Goal: Task Accomplishment & Management: Use online tool/utility

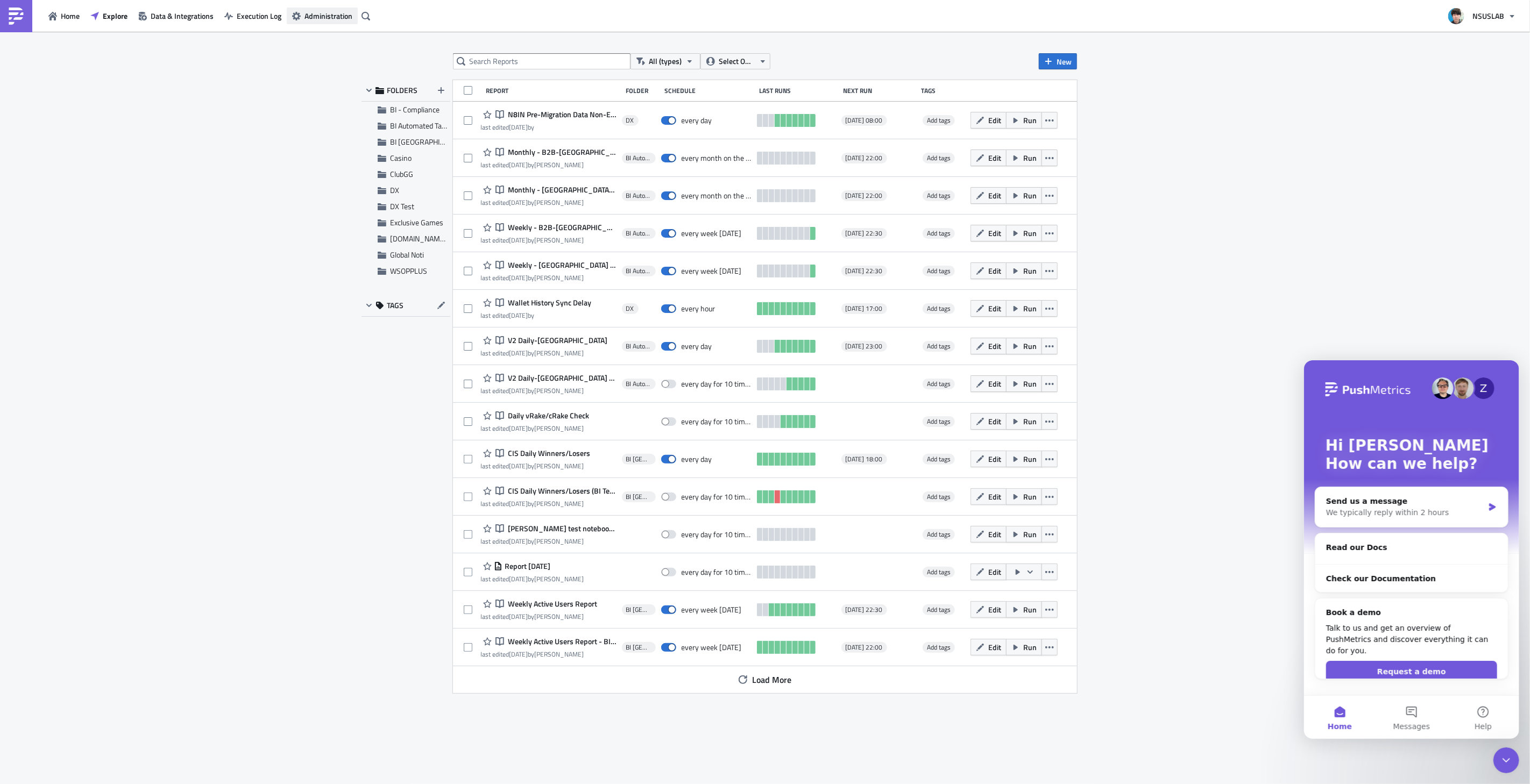
click at [319, 14] on span "Administration" at bounding box center [328, 16] width 48 height 11
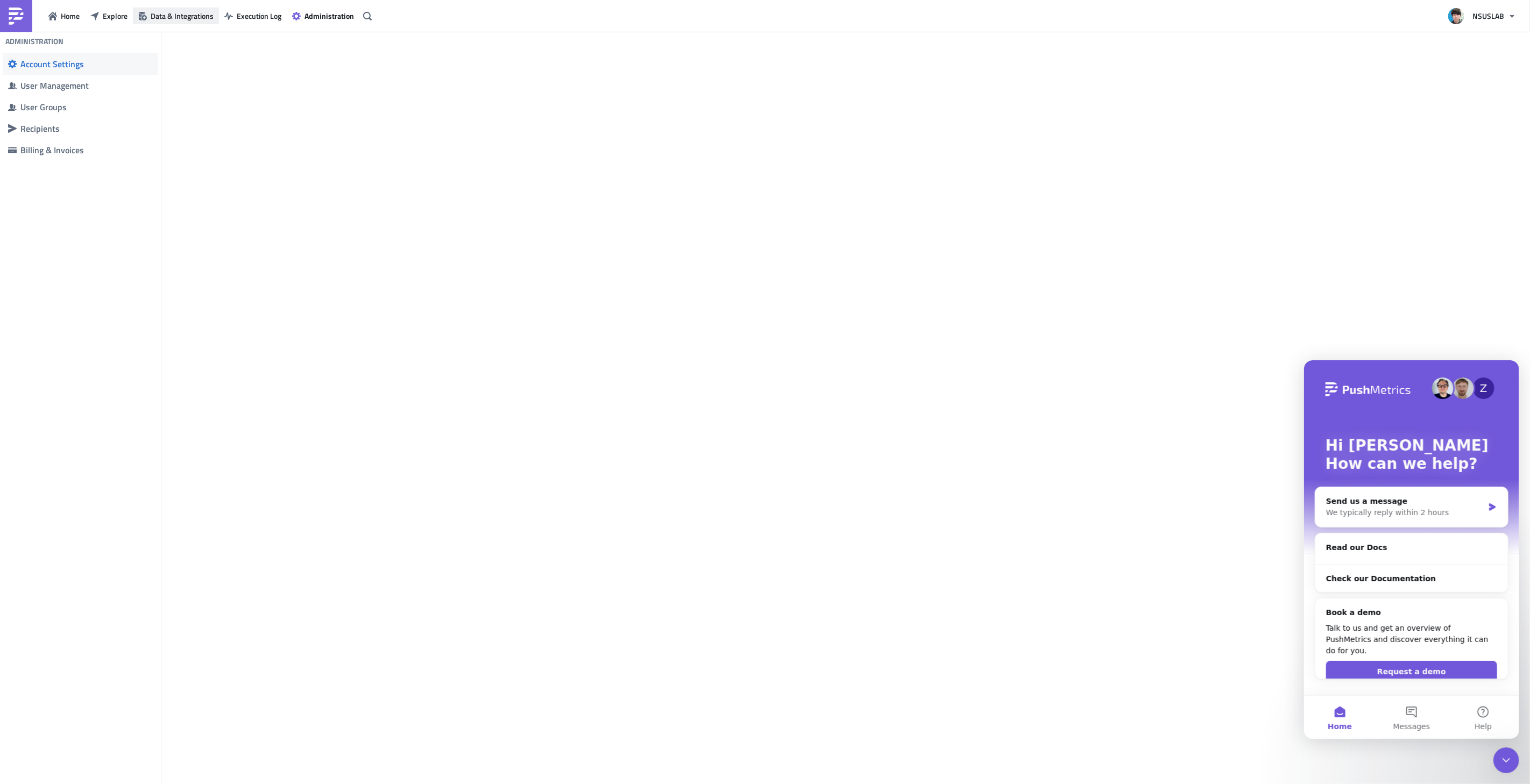
click at [148, 18] on button "Data & Integrations" at bounding box center [176, 16] width 86 height 16
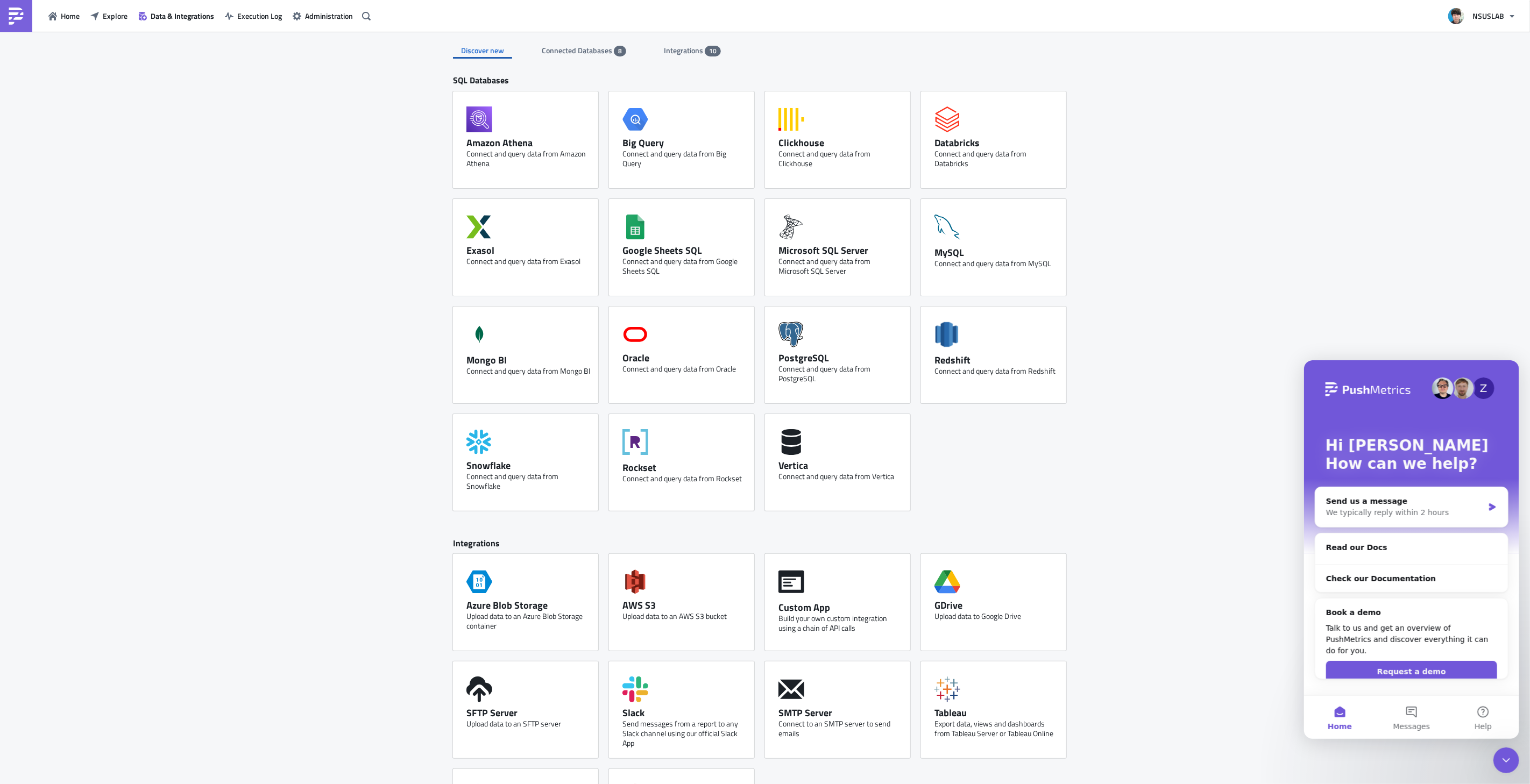
click at [610, 57] on div "Connected Databases 8" at bounding box center [584, 51] width 85 height 16
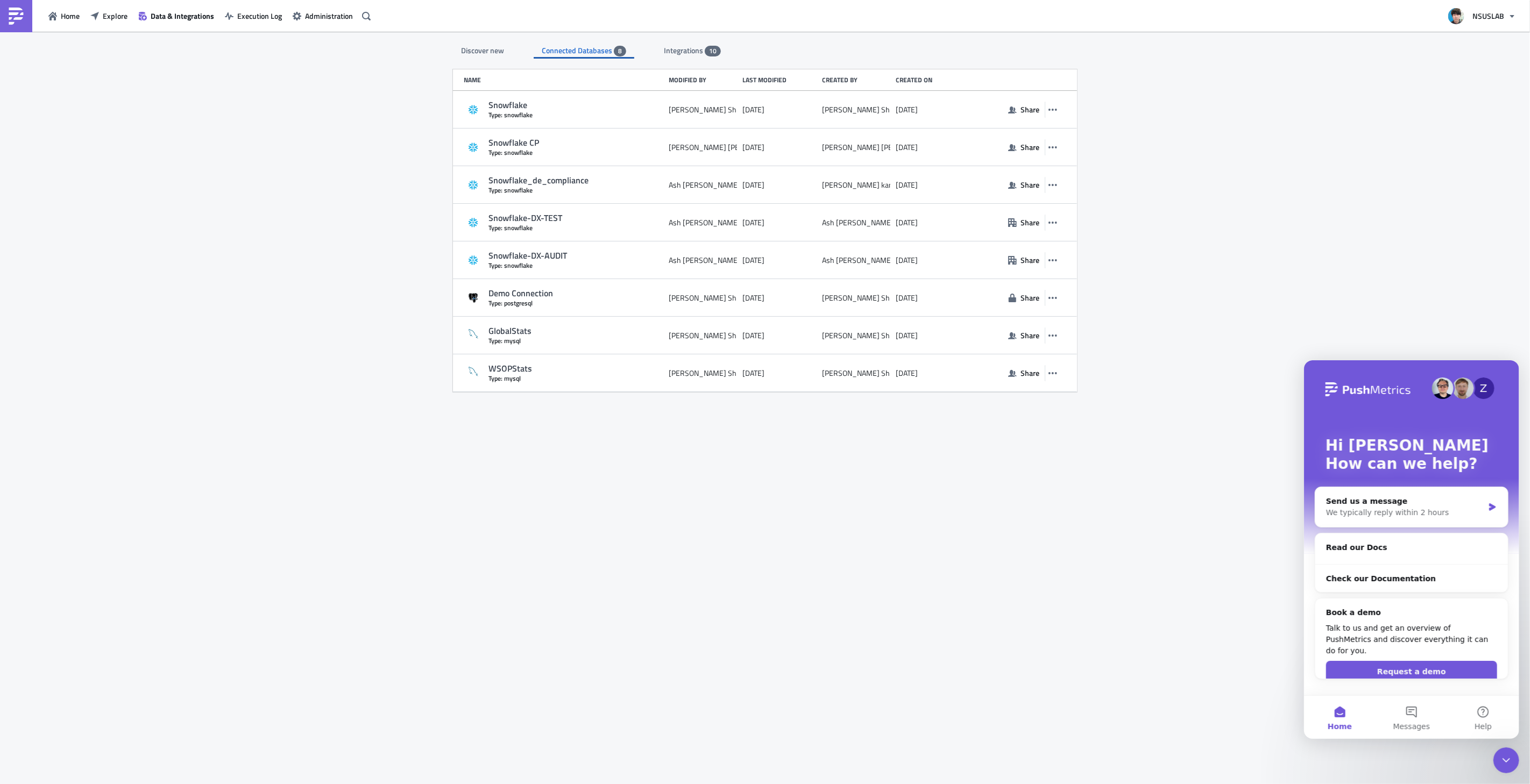
click at [681, 52] on span "Integrations" at bounding box center [684, 50] width 41 height 11
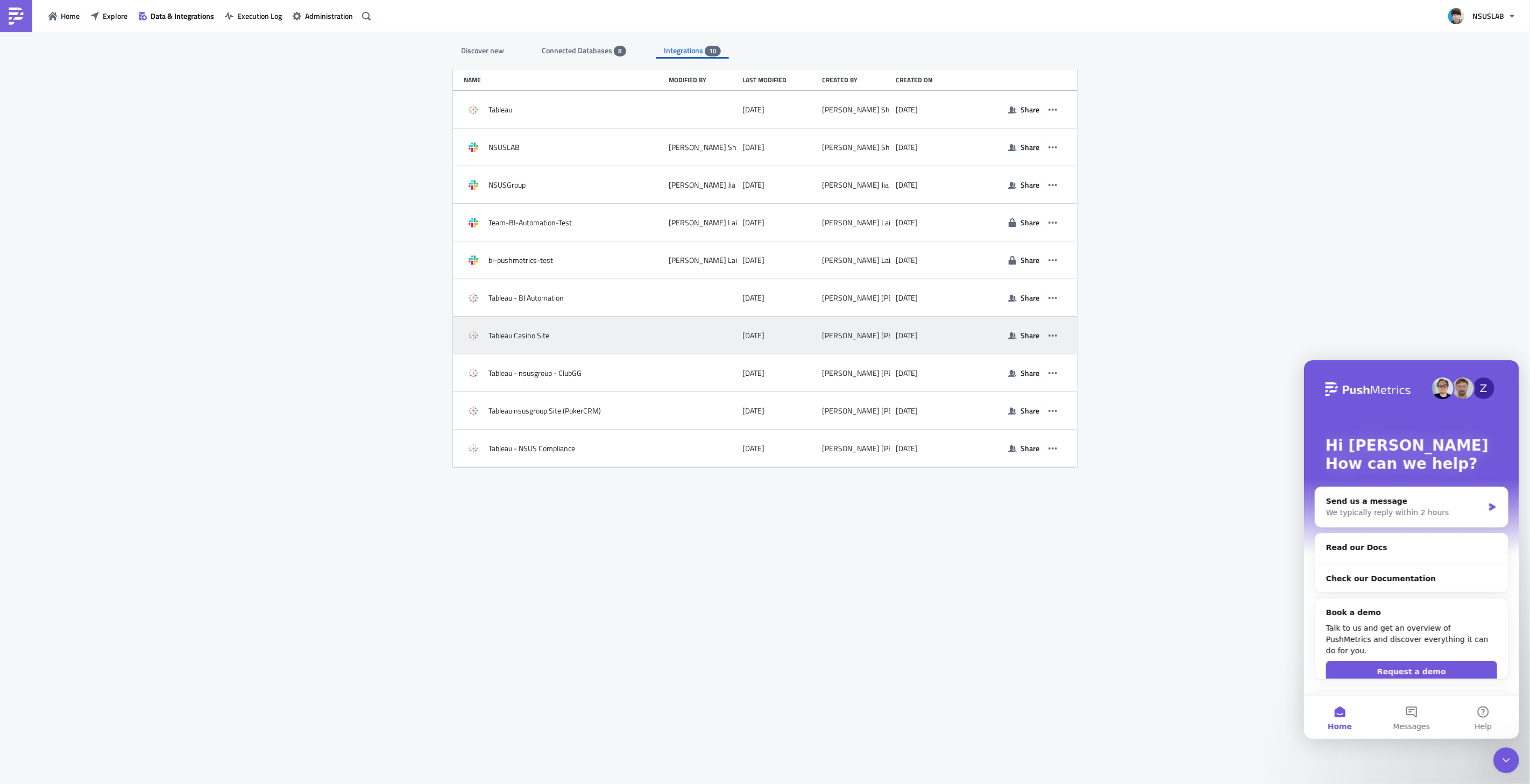
click at [565, 337] on div "Tableau Casino Site" at bounding box center [563, 336] width 200 height 19
click at [1054, 340] on icon "button" at bounding box center [1052, 335] width 8 height 8
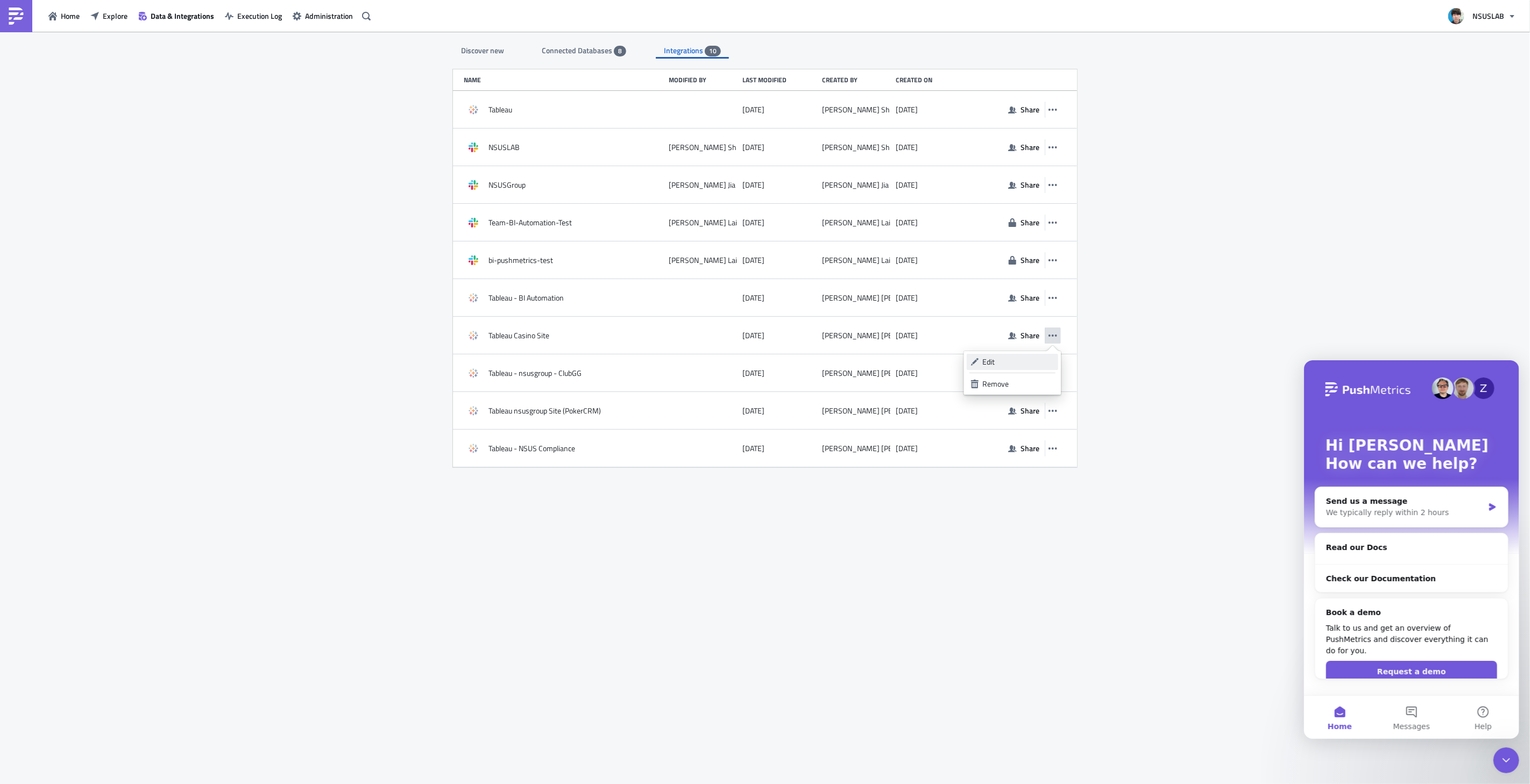
click at [1026, 359] on div "Edit" at bounding box center [1018, 361] width 71 height 10
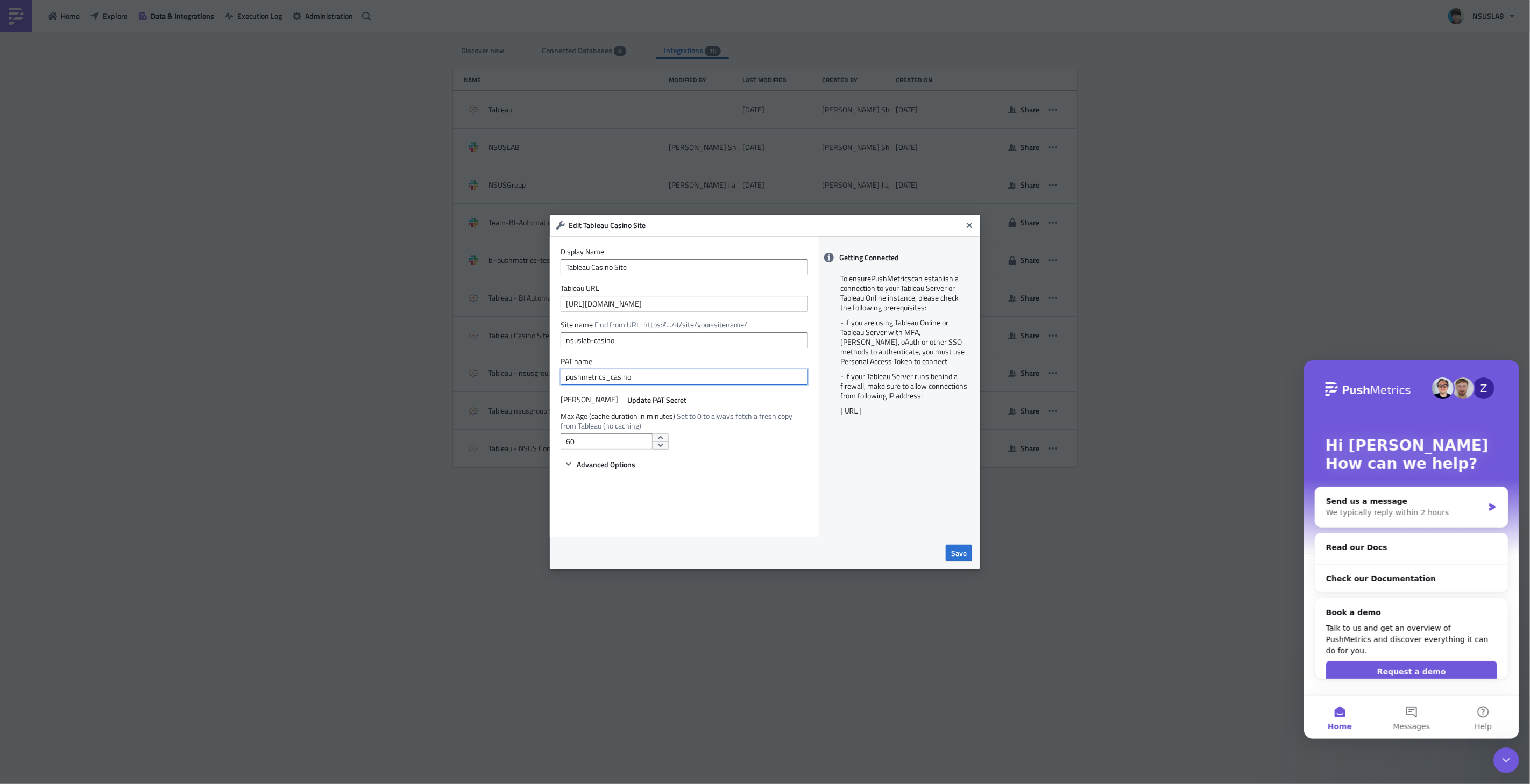
click at [648, 378] on input "pushmetrics_casino" at bounding box center [684, 377] width 248 height 16
click at [971, 226] on icon "Close" at bounding box center [969, 225] width 8 height 8
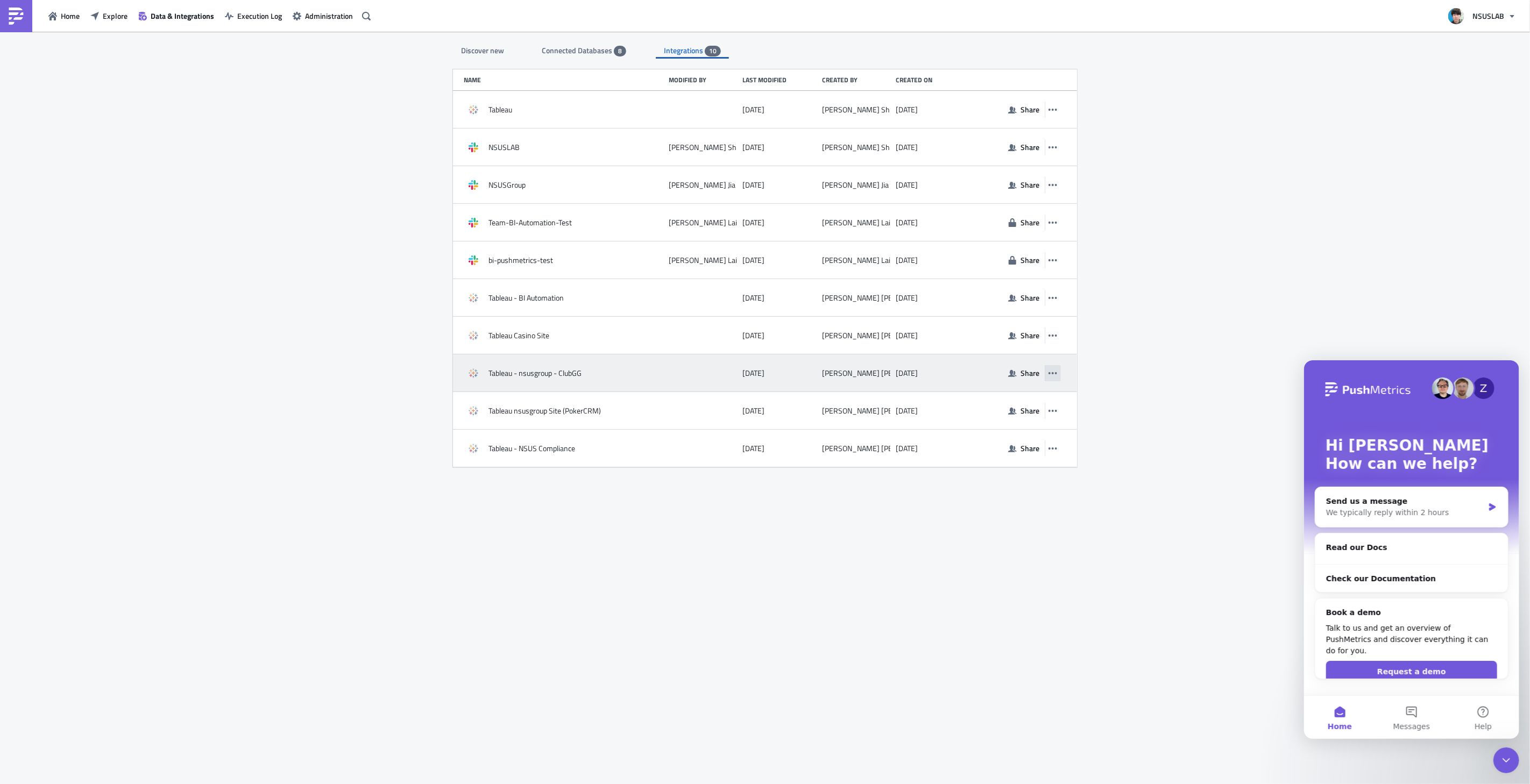
click at [1058, 370] on button "button" at bounding box center [1053, 373] width 16 height 16
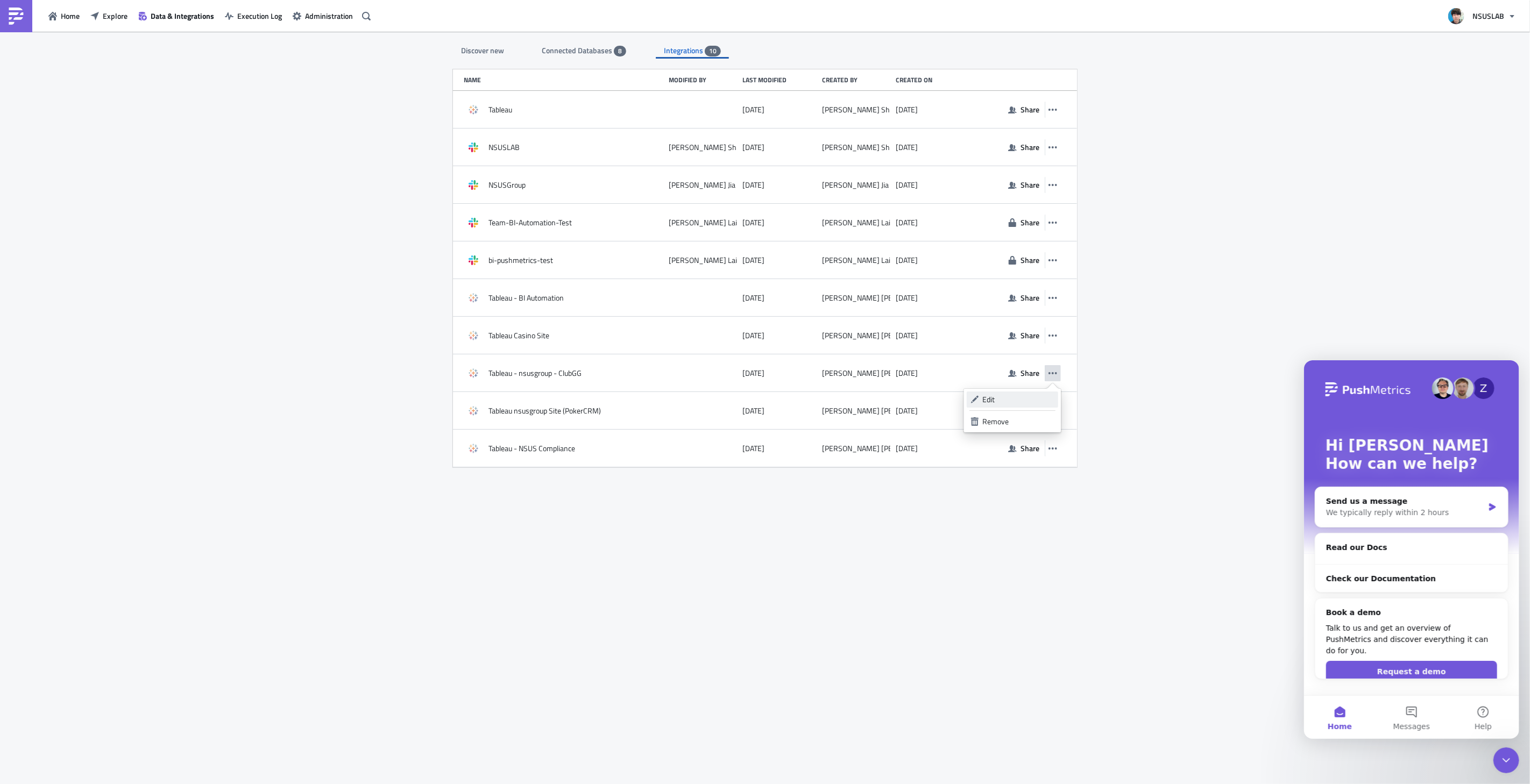
click at [1012, 398] on div "Edit" at bounding box center [1018, 399] width 71 height 10
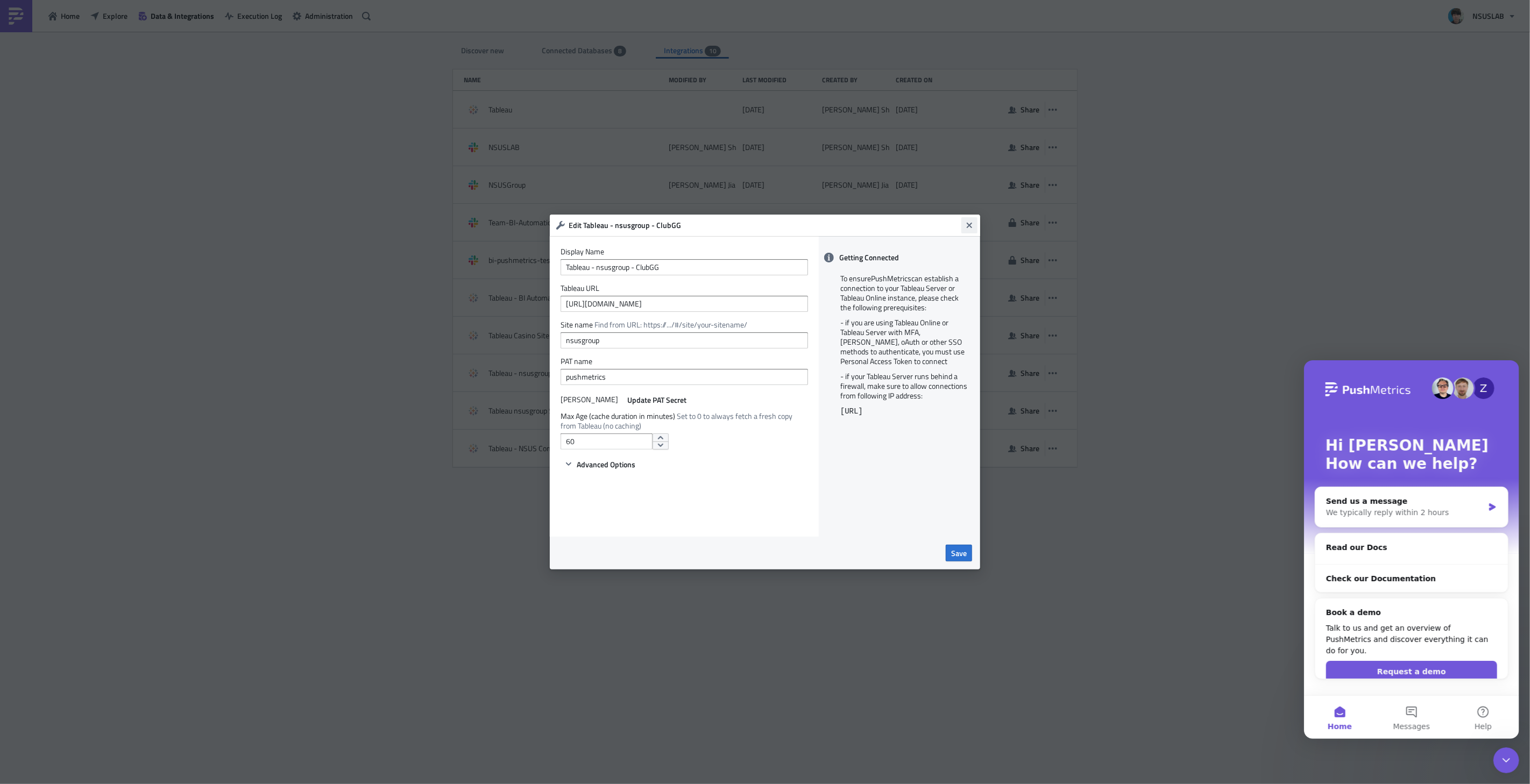
click at [970, 227] on icon "Close" at bounding box center [969, 225] width 5 height 5
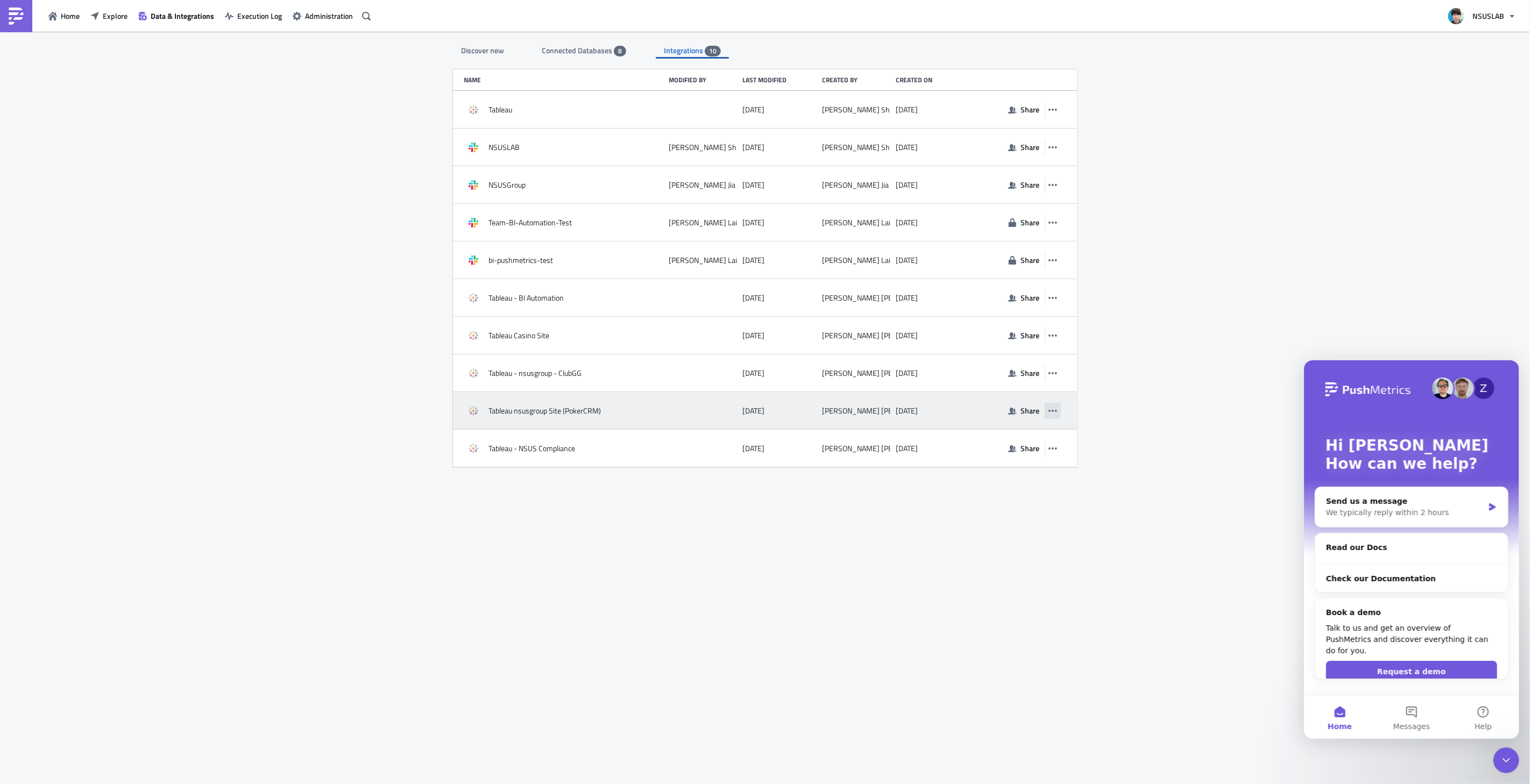
click at [1054, 409] on icon "button" at bounding box center [1052, 410] width 8 height 8
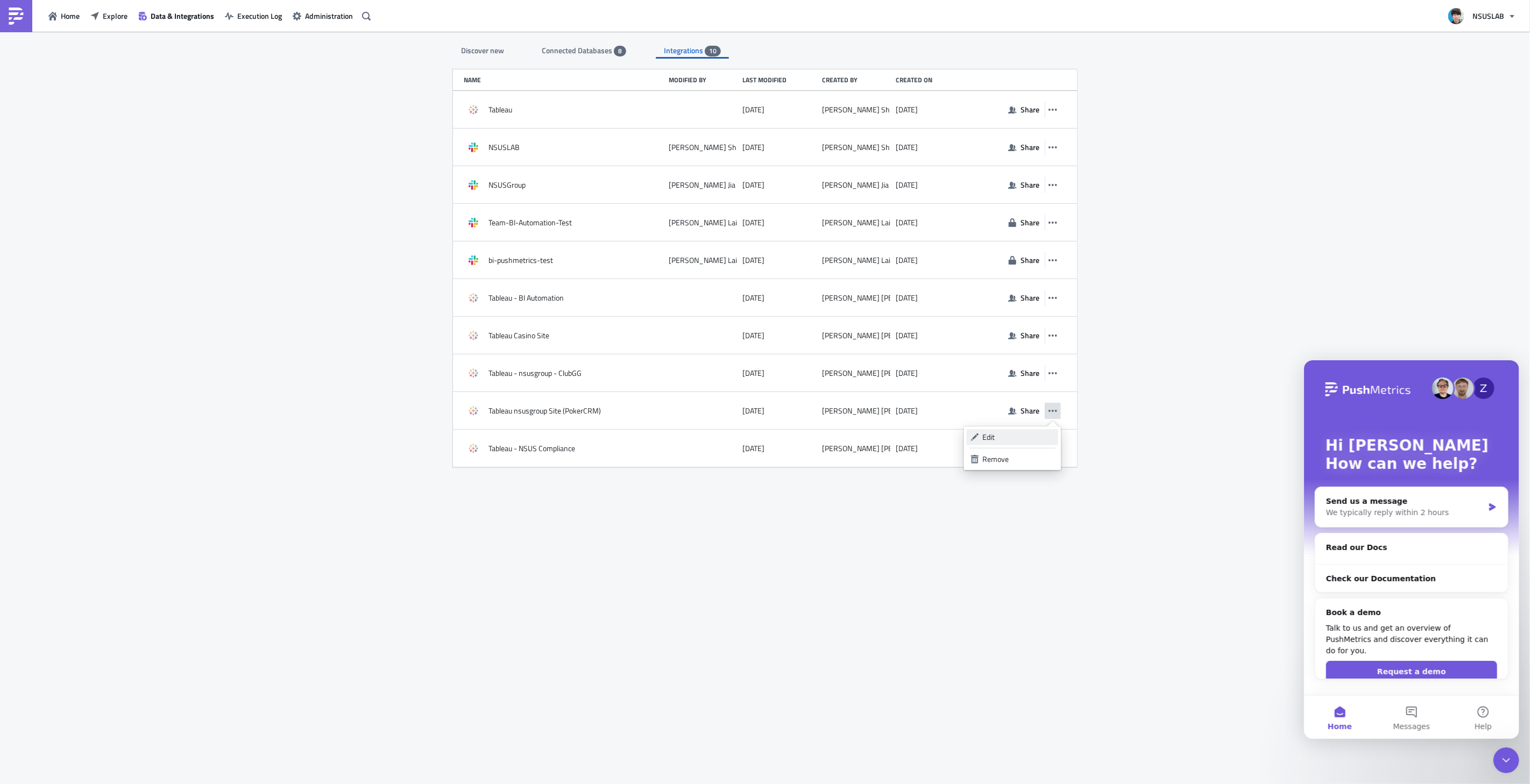
click at [1007, 436] on div "Edit" at bounding box center [1018, 437] width 71 height 10
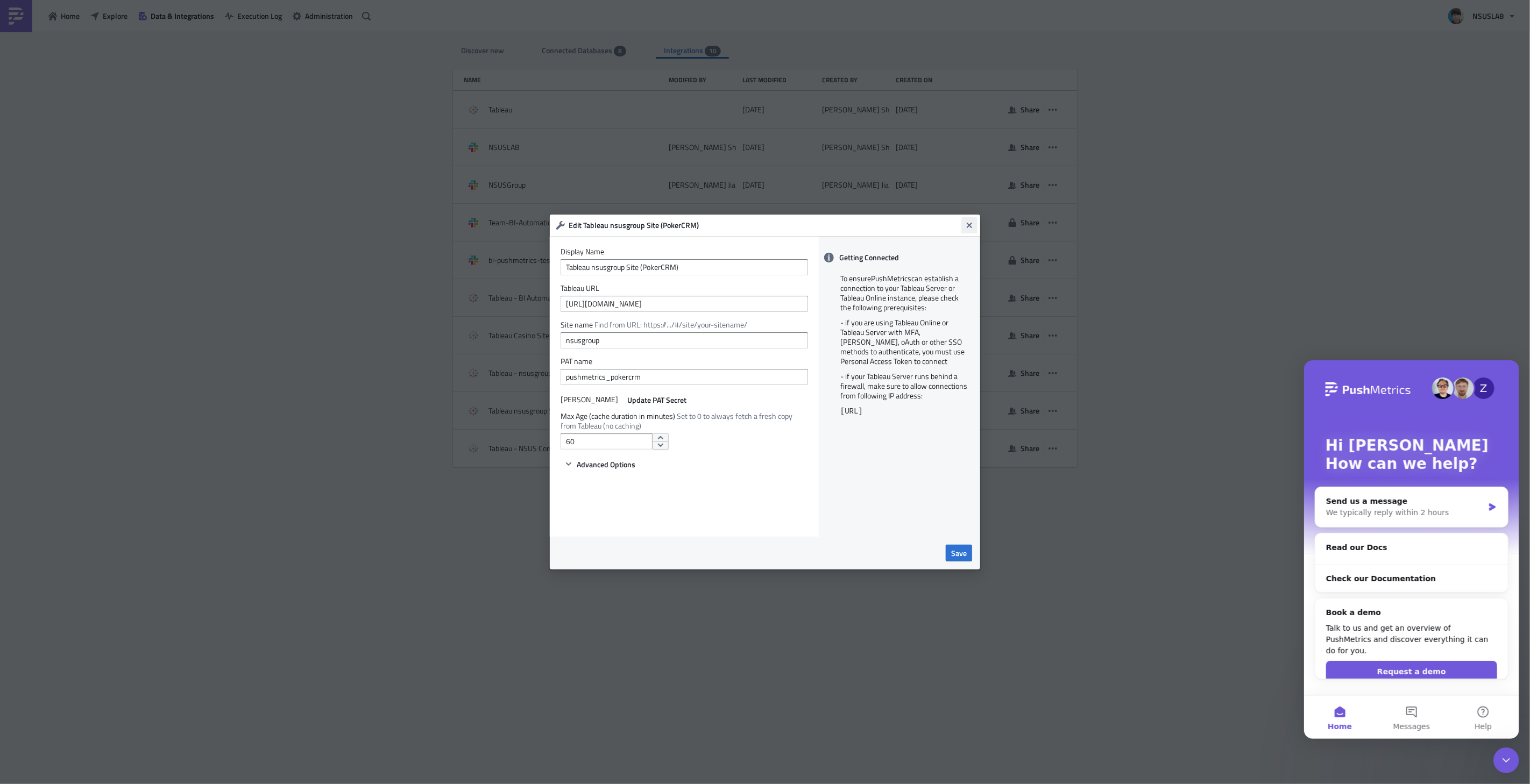
click at [970, 226] on icon "Close" at bounding box center [969, 225] width 5 height 5
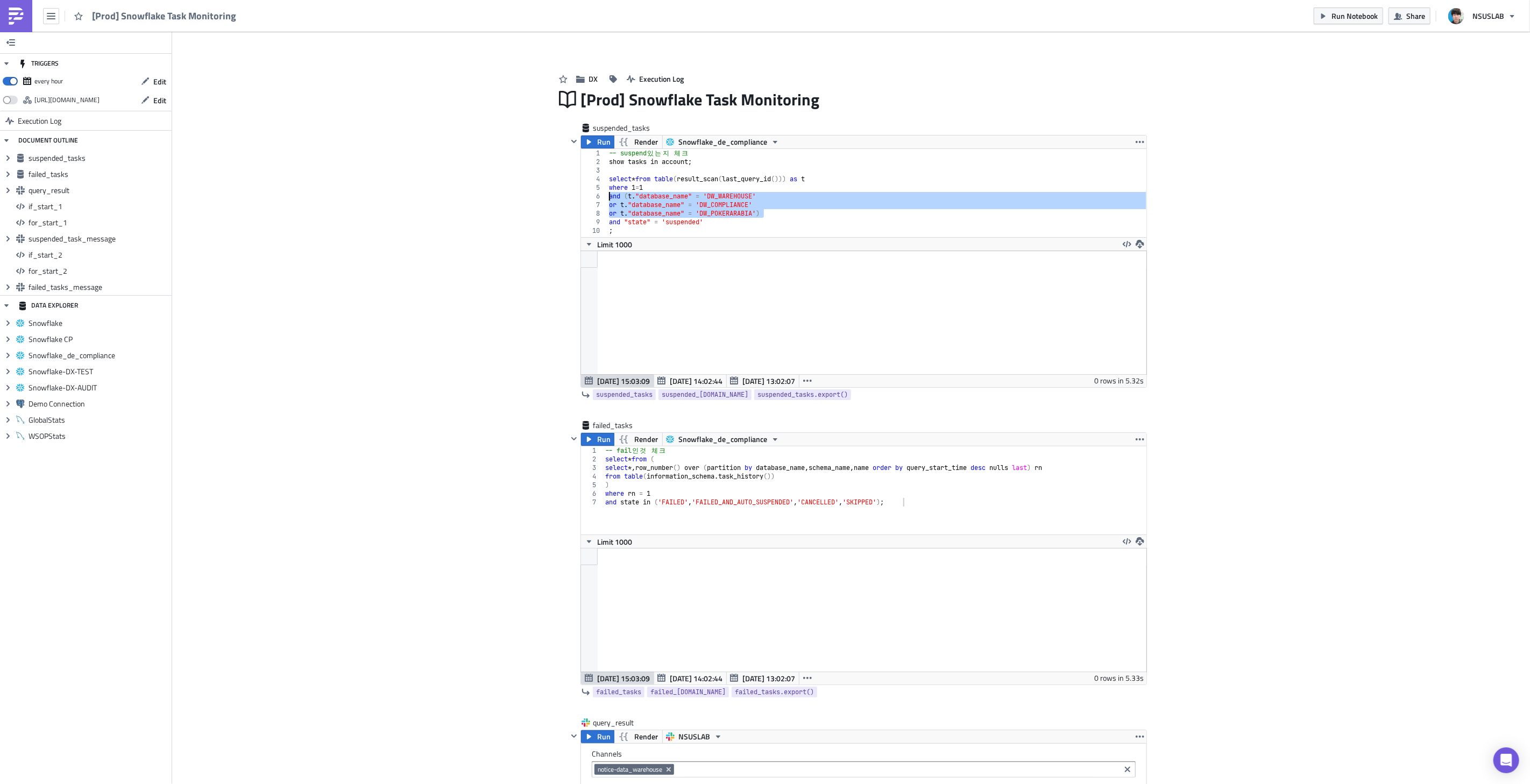
scroll to position [123, 566]
click at [20, 18] on img at bounding box center [16, 16] width 17 height 17
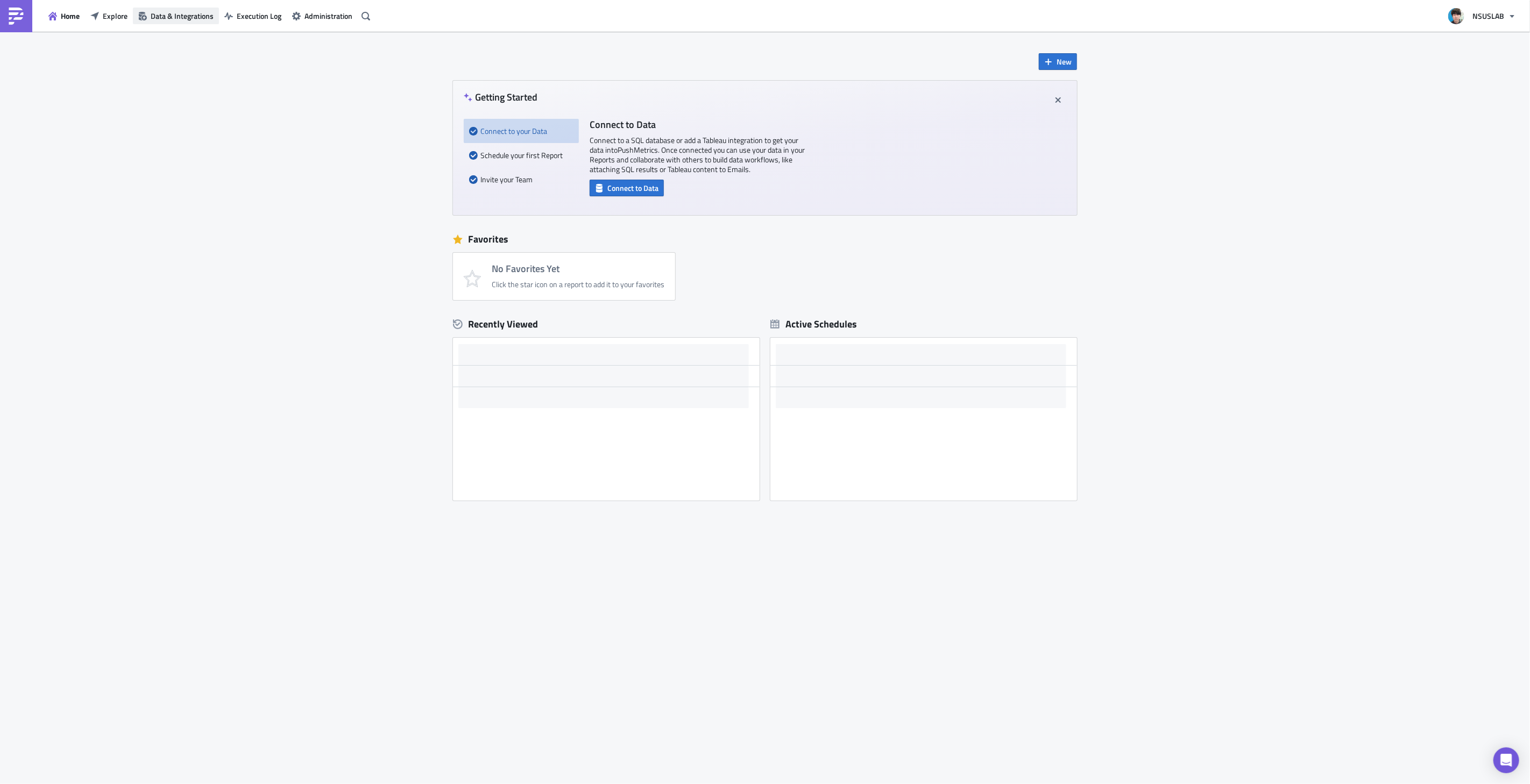
click at [159, 14] on span "Data & Integrations" at bounding box center [182, 16] width 63 height 11
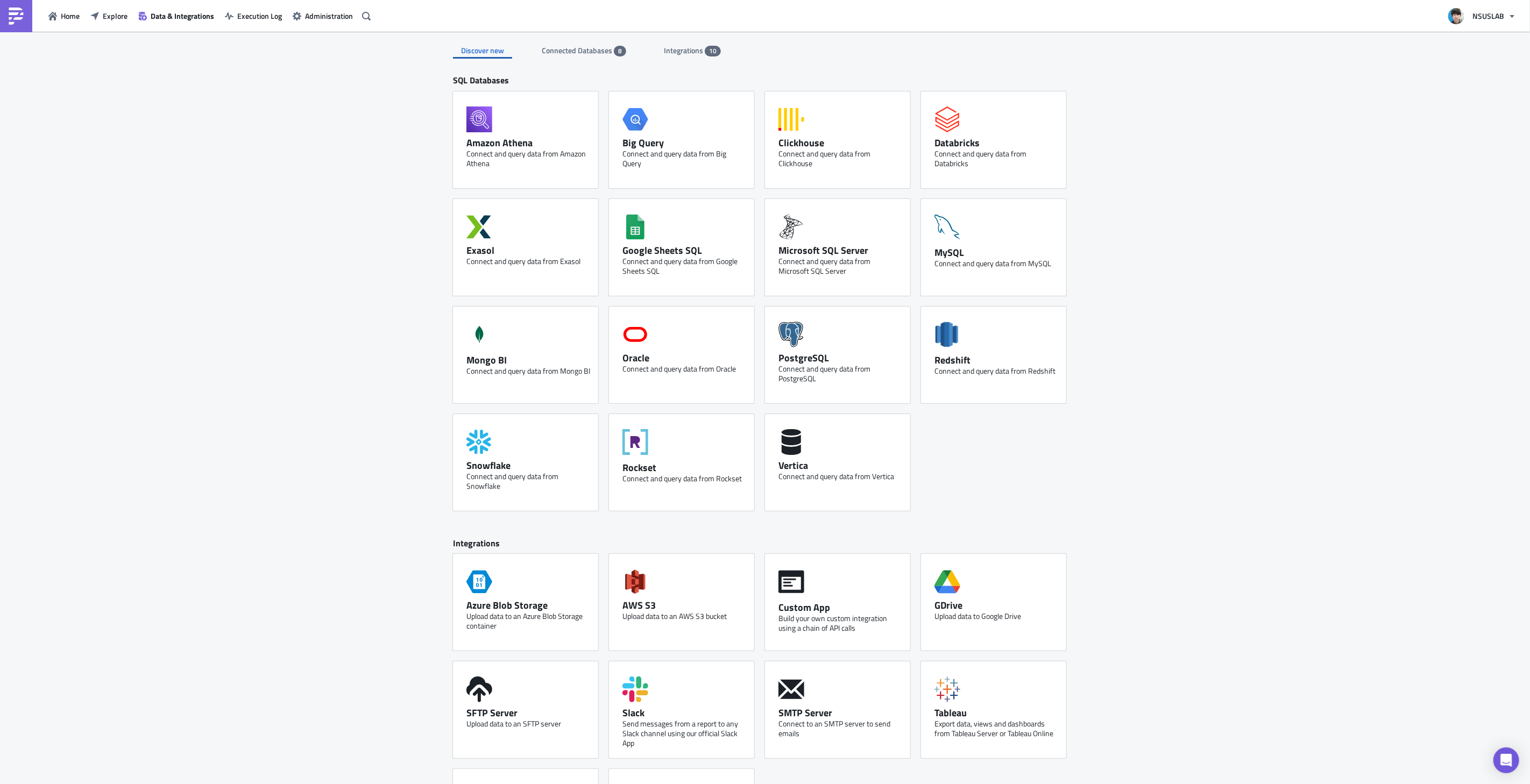
click at [586, 54] on span "Connected Databases" at bounding box center [578, 50] width 72 height 11
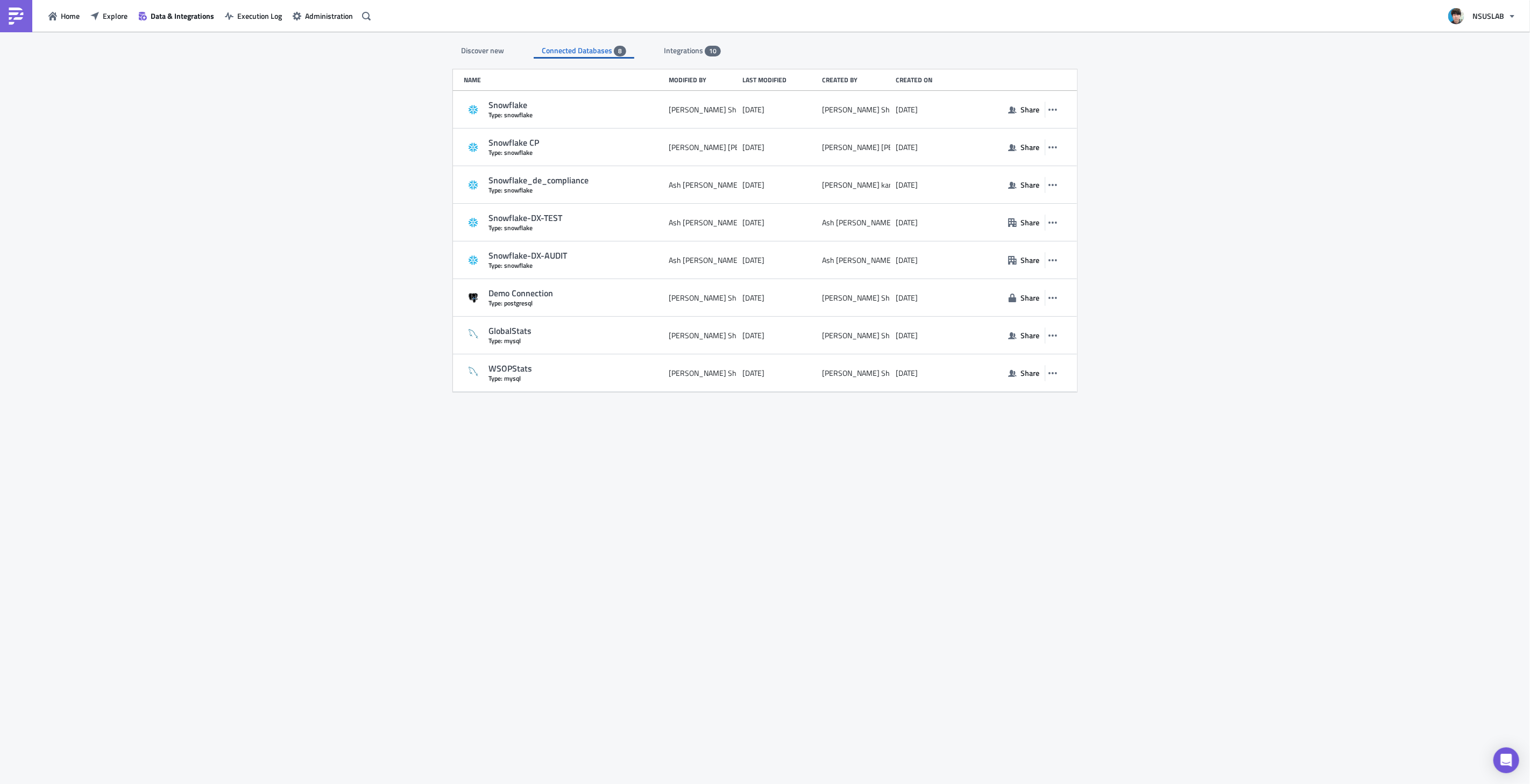
click at [681, 50] on span "Integrations" at bounding box center [684, 50] width 41 height 11
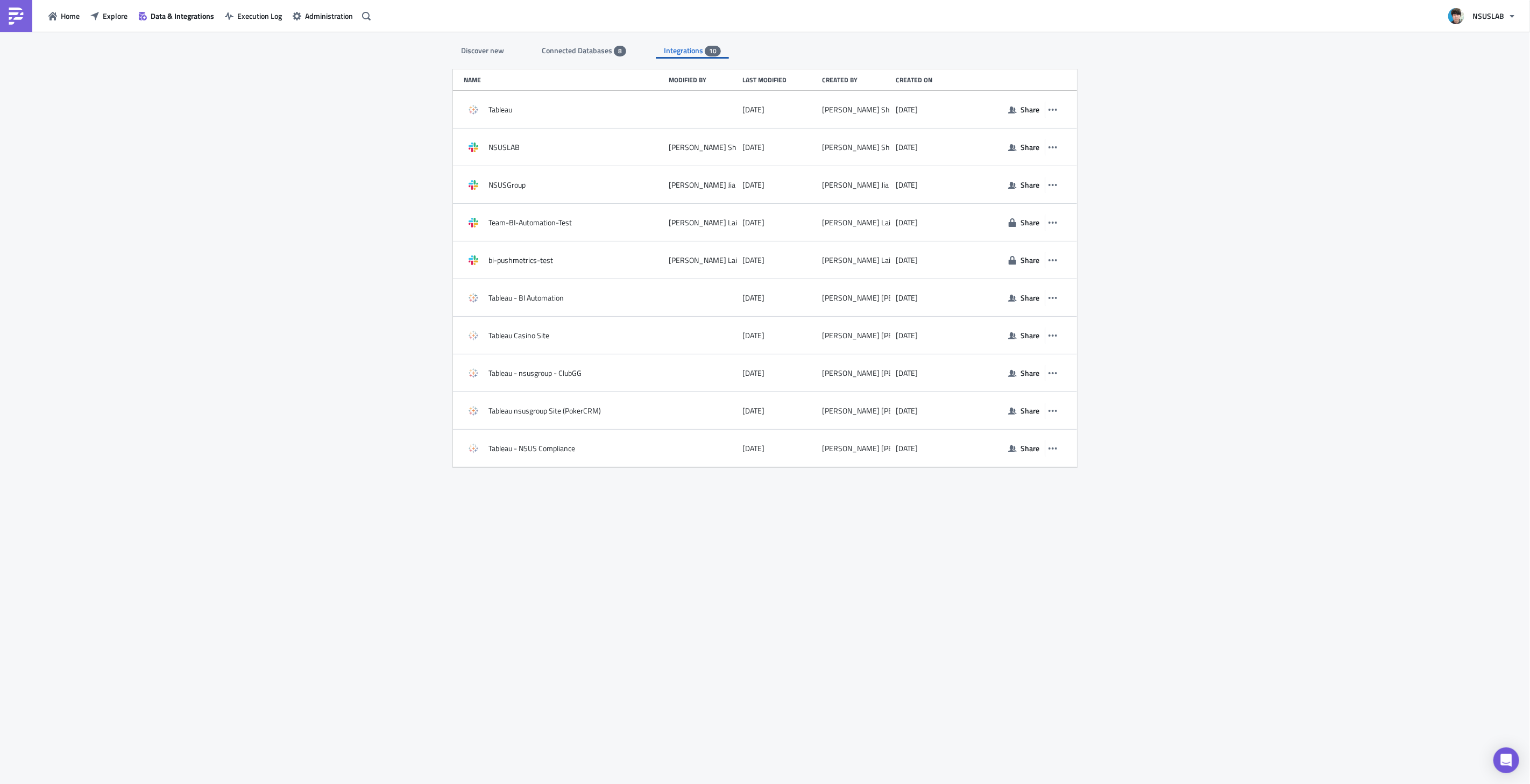
click at [1318, 289] on div "Discover new Connected Databases 8 Integrations 10 SQL Databases Amazon Athena …" at bounding box center [765, 408] width 1530 height 753
